Goal: Information Seeking & Learning: Learn about a topic

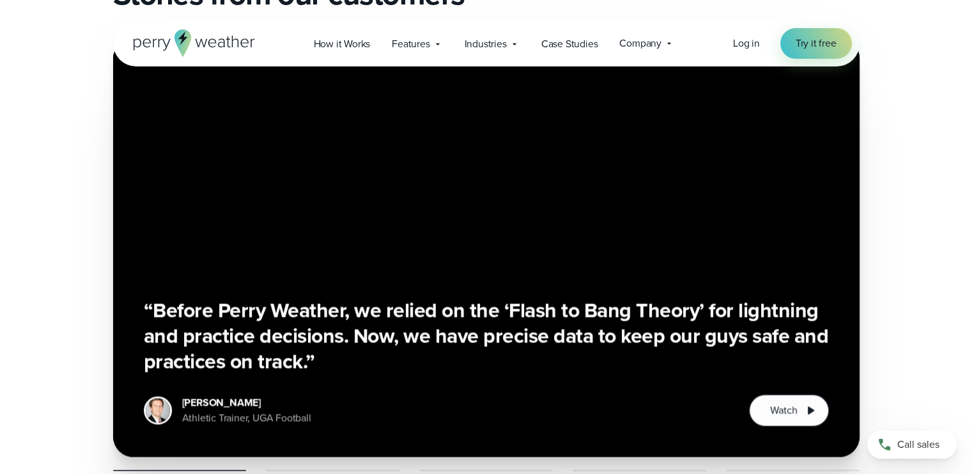
scroll to position [2556, 0]
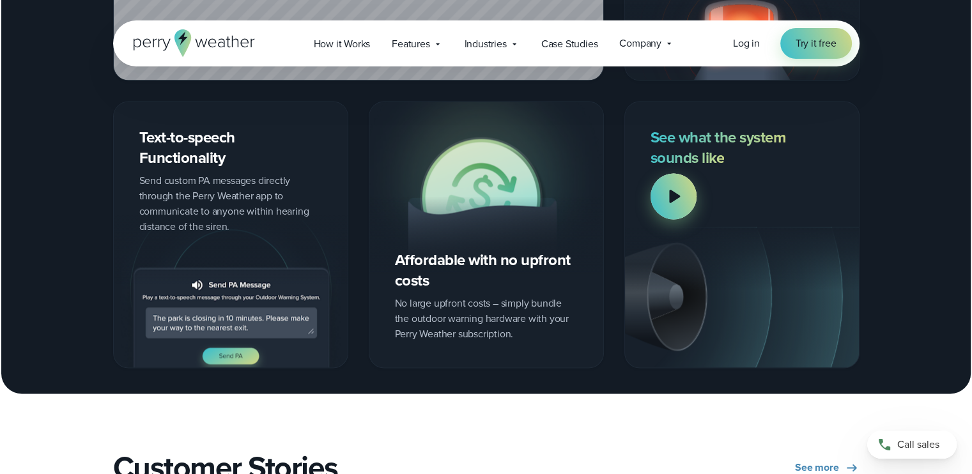
scroll to position [1534, 0]
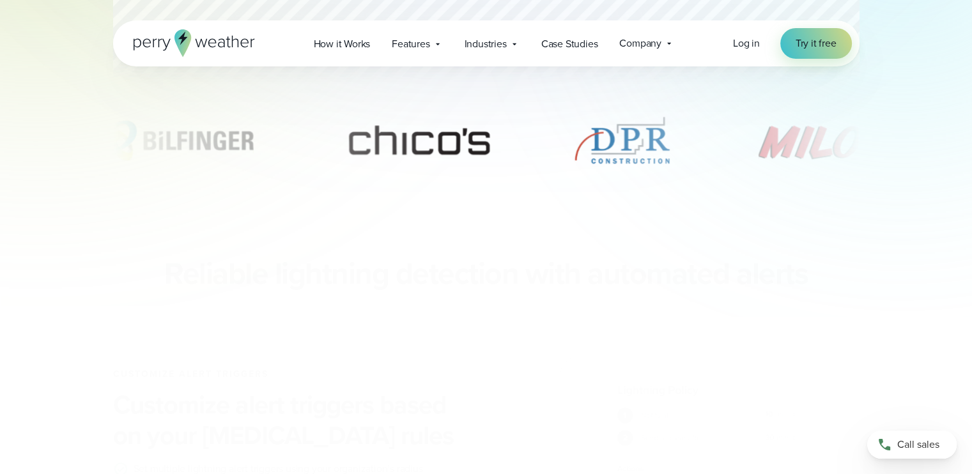
scroll to position [767, 0]
